Goal: Task Accomplishment & Management: Manage account settings

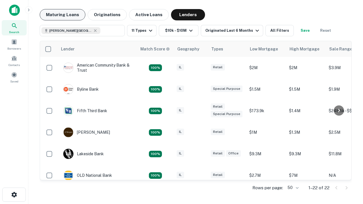
click at [62, 15] on button "Maturing Loans" at bounding box center [63, 14] width 46 height 11
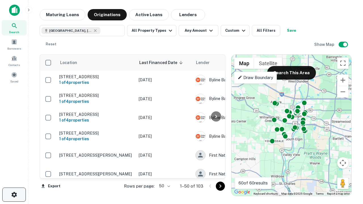
click at [14, 195] on icon "button" at bounding box center [14, 195] width 7 height 7
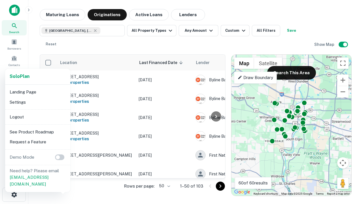
click at [37, 117] on li "Logout" at bounding box center [37, 117] width 61 height 10
